Goal: Find specific page/section: Find specific page/section

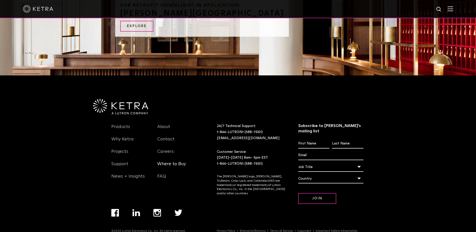
scroll to position [527, 0]
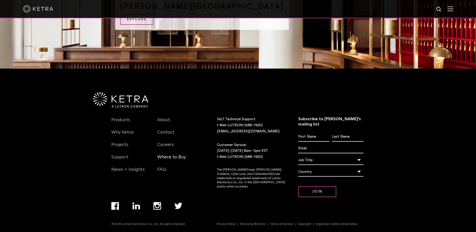
click at [162, 157] on link "Where to Buy" at bounding box center [171, 161] width 29 height 12
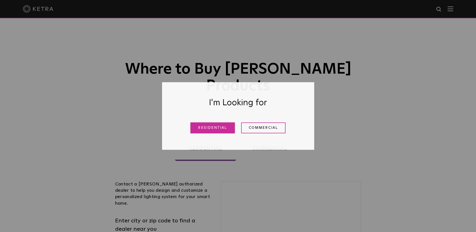
click at [219, 128] on link "Residential" at bounding box center [212, 128] width 44 height 11
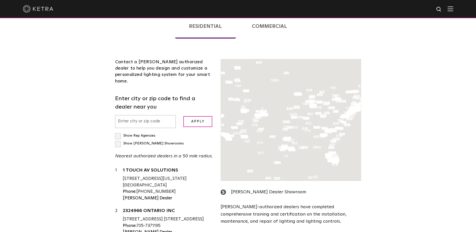
scroll to position [129, 0]
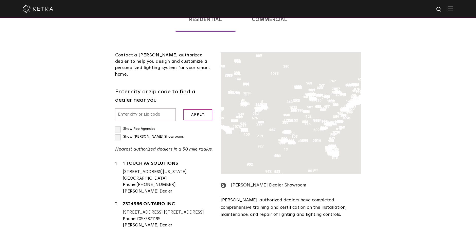
click at [159, 108] on input "text" at bounding box center [145, 114] width 61 height 13
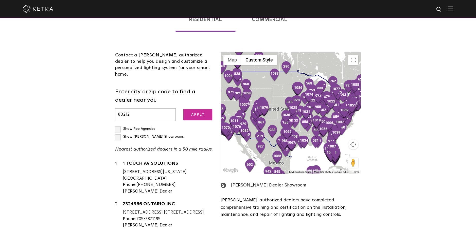
type input "80212"
click at [196, 109] on input "Apply" at bounding box center [197, 114] width 29 height 11
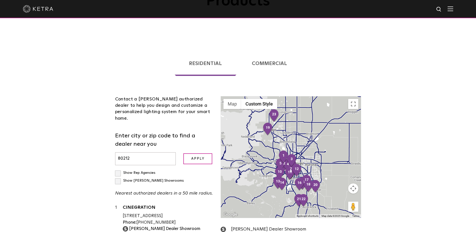
scroll to position [79, 0]
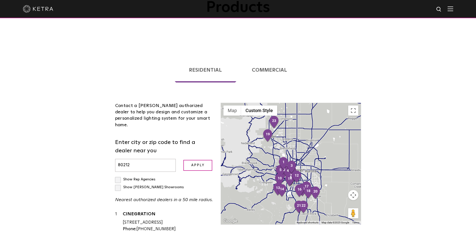
click at [335, 143] on div at bounding box center [291, 164] width 140 height 122
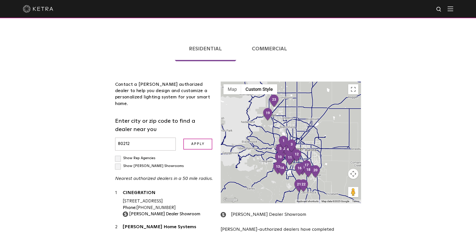
scroll to position [155, 0]
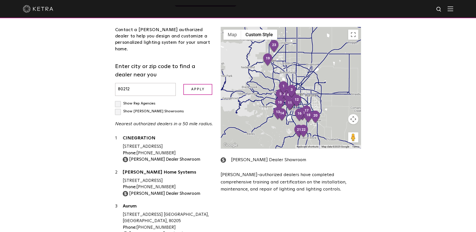
click at [240, 92] on div at bounding box center [291, 88] width 140 height 122
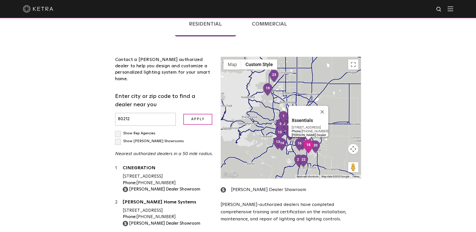
scroll to position [104, 0]
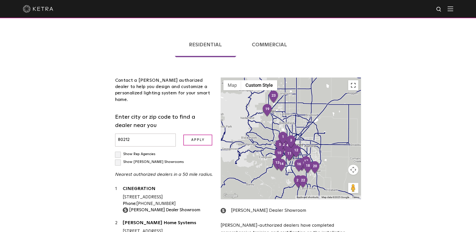
click at [355, 80] on button "Toggle fullscreen view" at bounding box center [353, 85] width 10 height 10
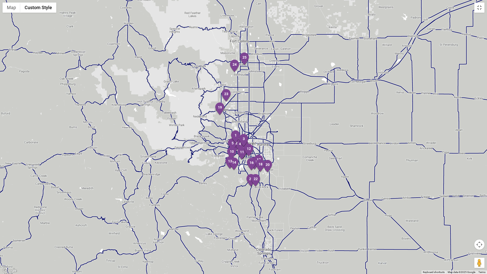
click at [128, 102] on div at bounding box center [243, 137] width 487 height 274
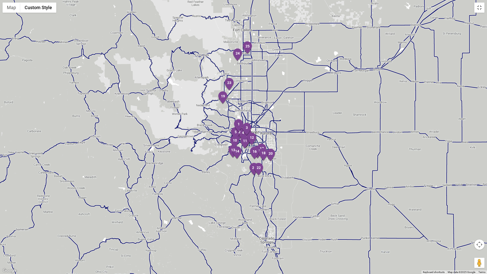
drag, startPoint x: 243, startPoint y: 118, endPoint x: 245, endPoint y: 105, distance: 13.5
click at [245, 105] on div at bounding box center [243, 137] width 487 height 274
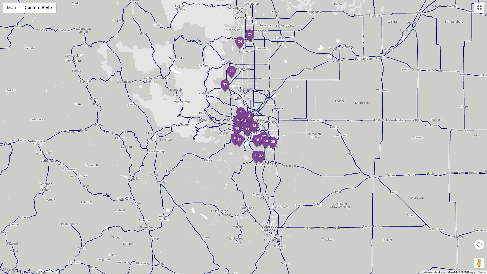
drag, startPoint x: 265, startPoint y: 85, endPoint x: 267, endPoint y: 72, distance: 13.7
click at [267, 72] on div at bounding box center [243, 137] width 487 height 274
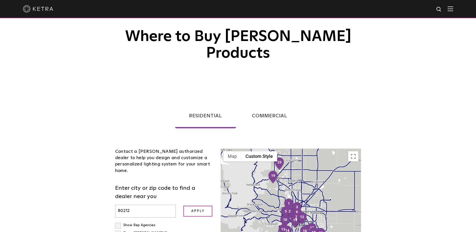
scroll to position [0, 0]
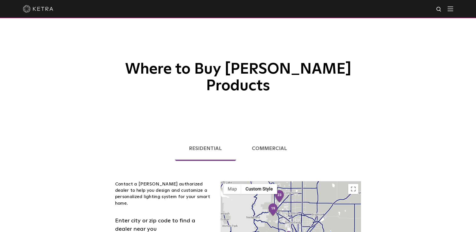
click at [37, 10] on img at bounding box center [38, 9] width 30 height 8
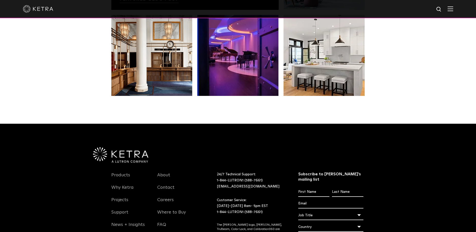
scroll to position [1014, 0]
